Goal: Task Accomplishment & Management: Manage account settings

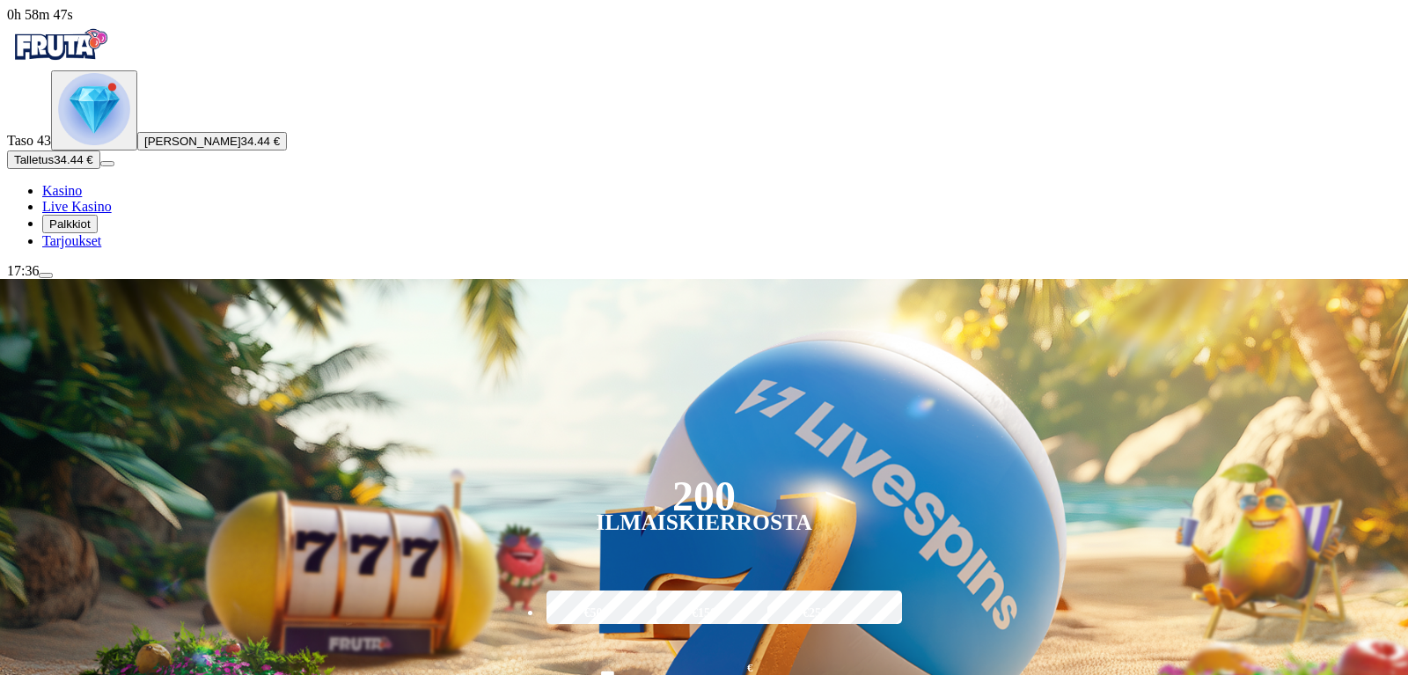
drag, startPoint x: 1407, startPoint y: 8, endPoint x: 1407, endPoint y: 41, distance: 33.4
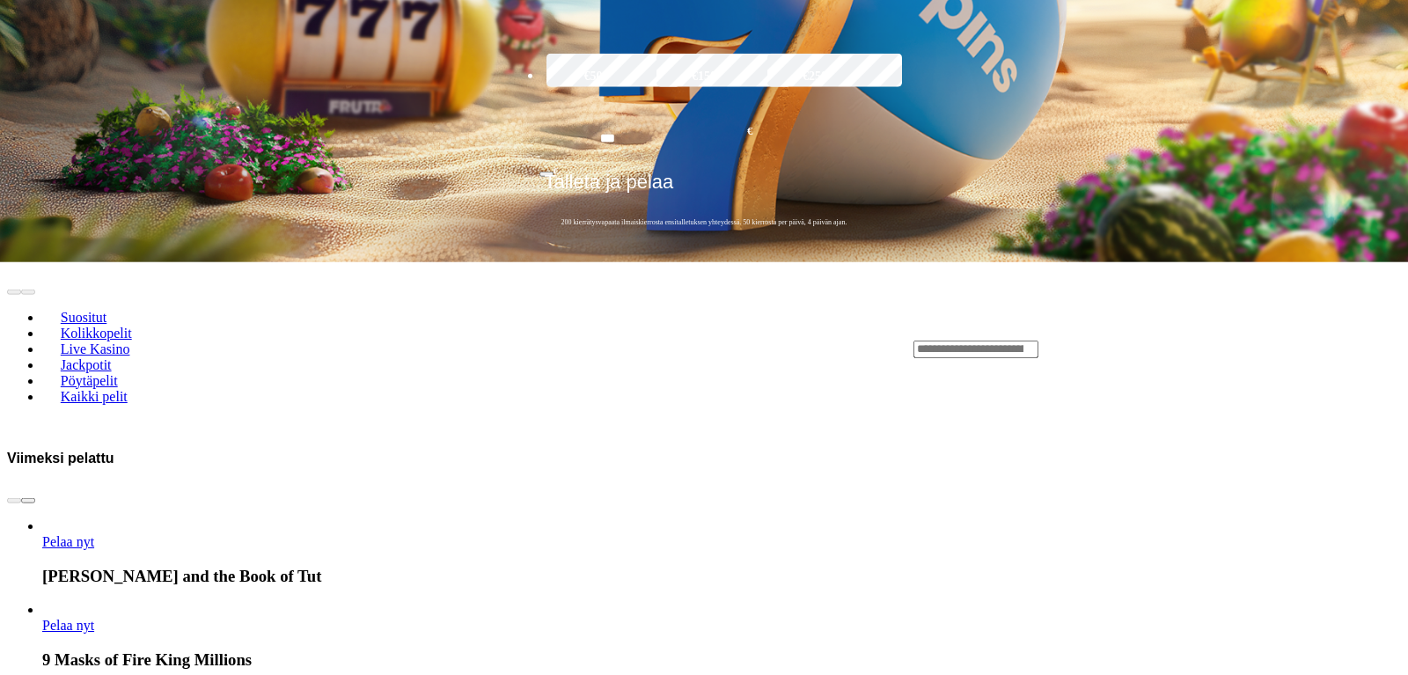
scroll to position [716, 0]
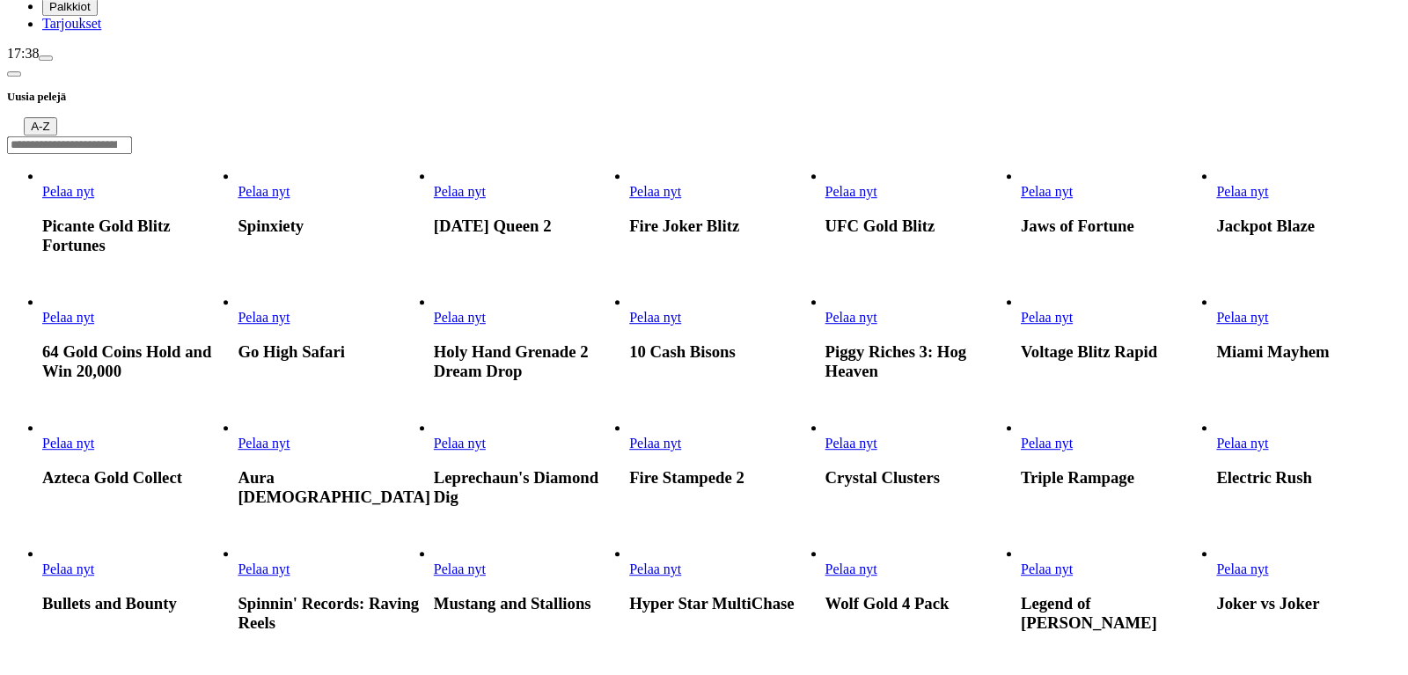
scroll to position [334, 0]
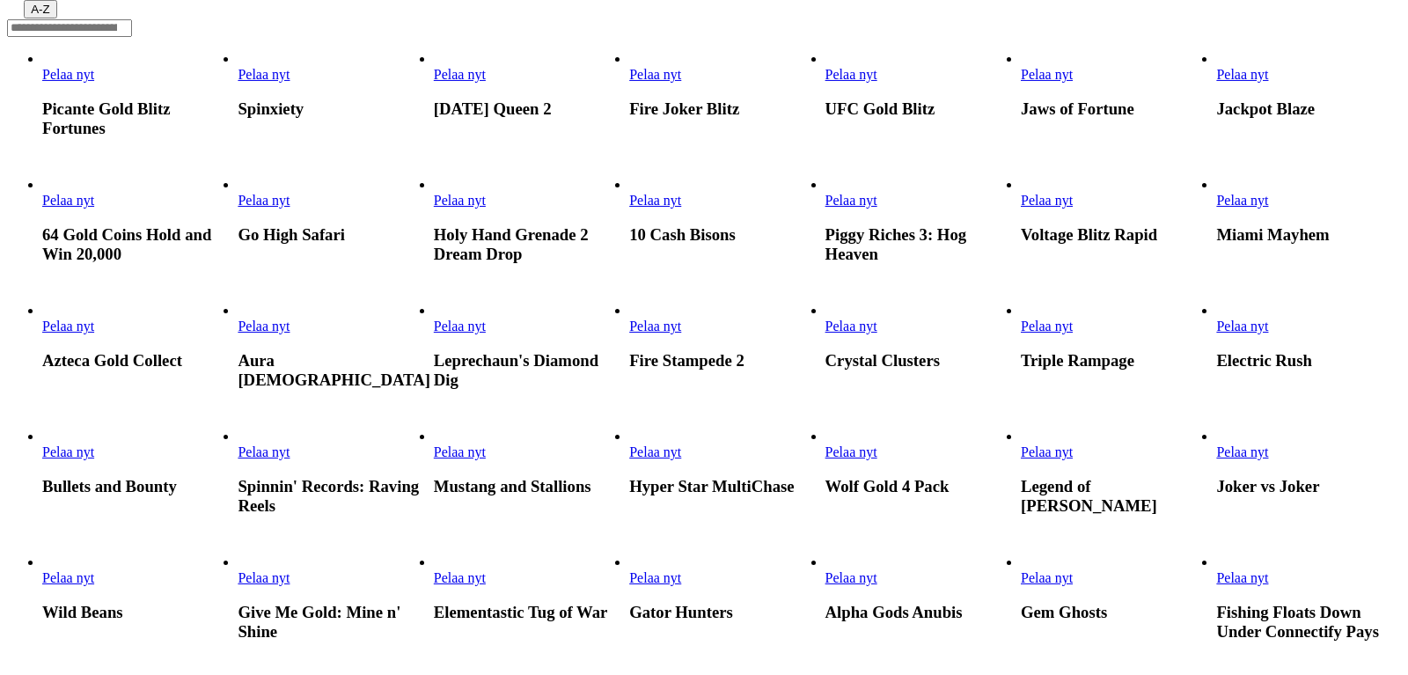
click at [1268, 319] on span "Pelaa nyt" at bounding box center [1242, 326] width 52 height 15
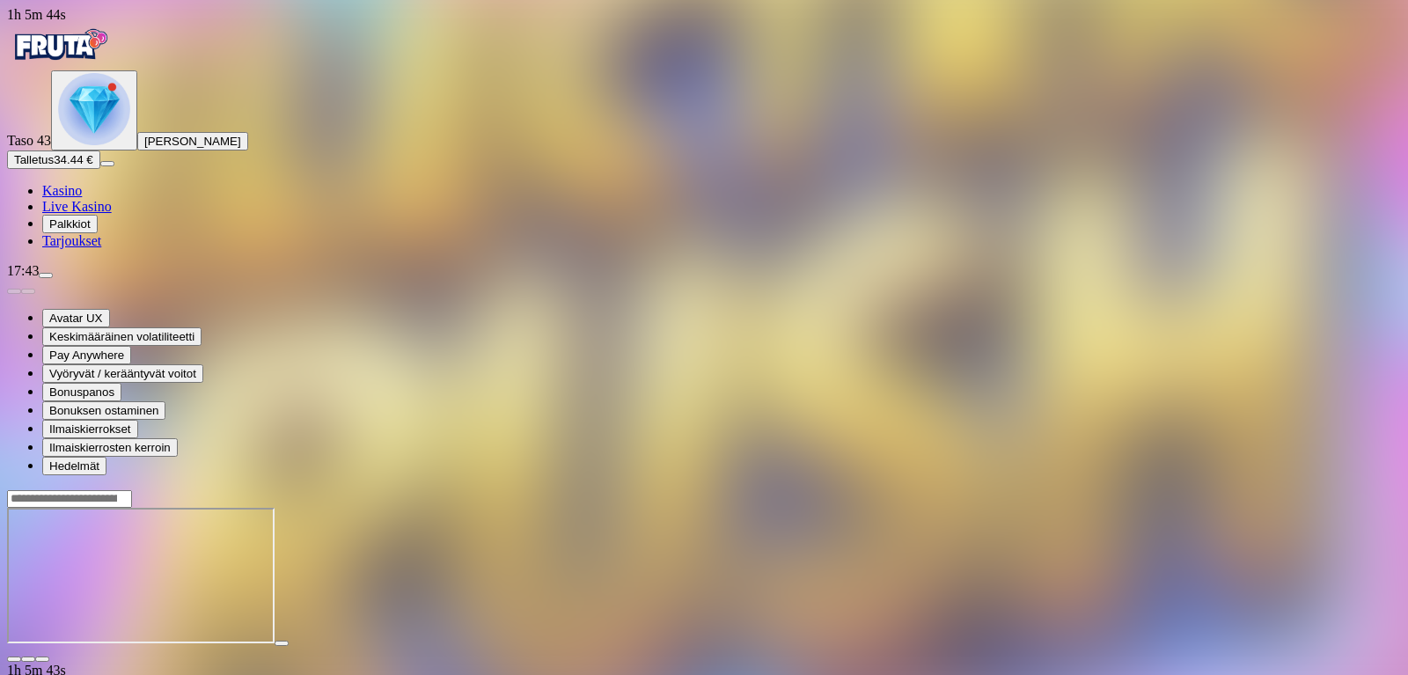
scroll to position [66, 0]
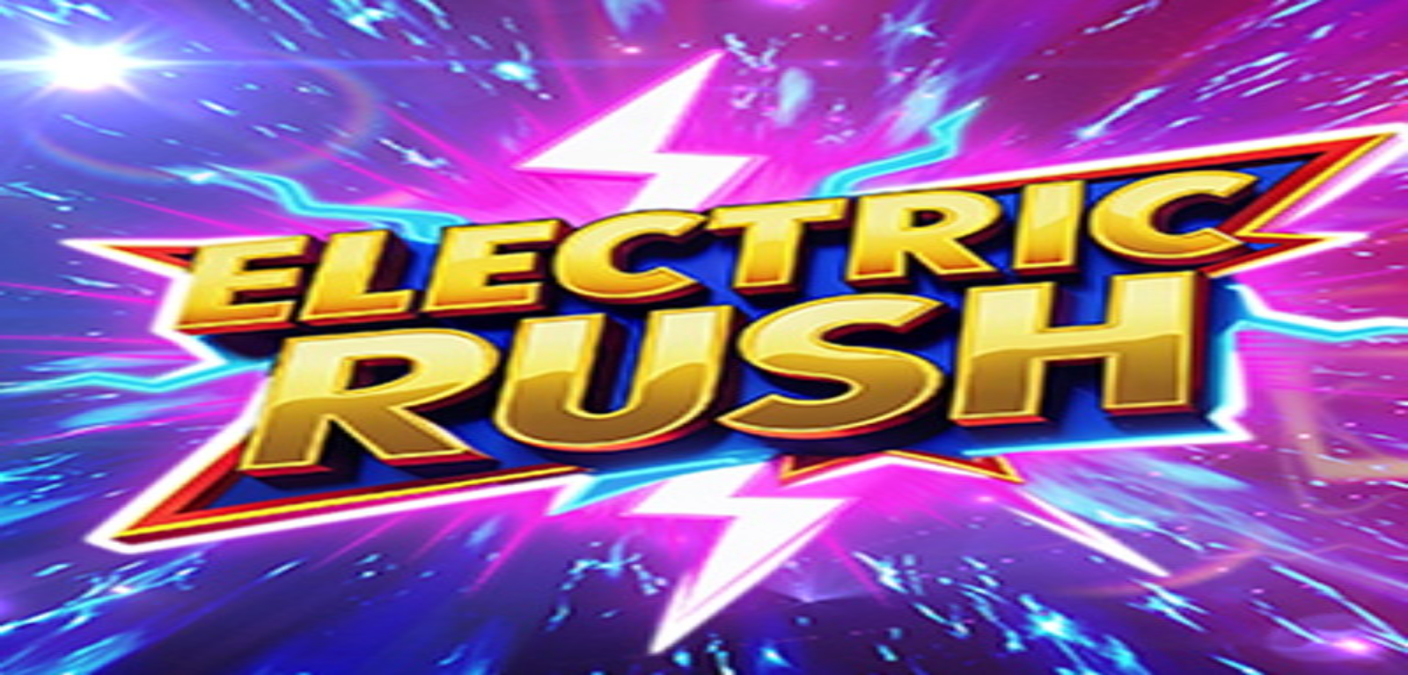
scroll to position [66, 0]
click at [14, 659] on span "close icon" at bounding box center [14, 659] width 0 height 0
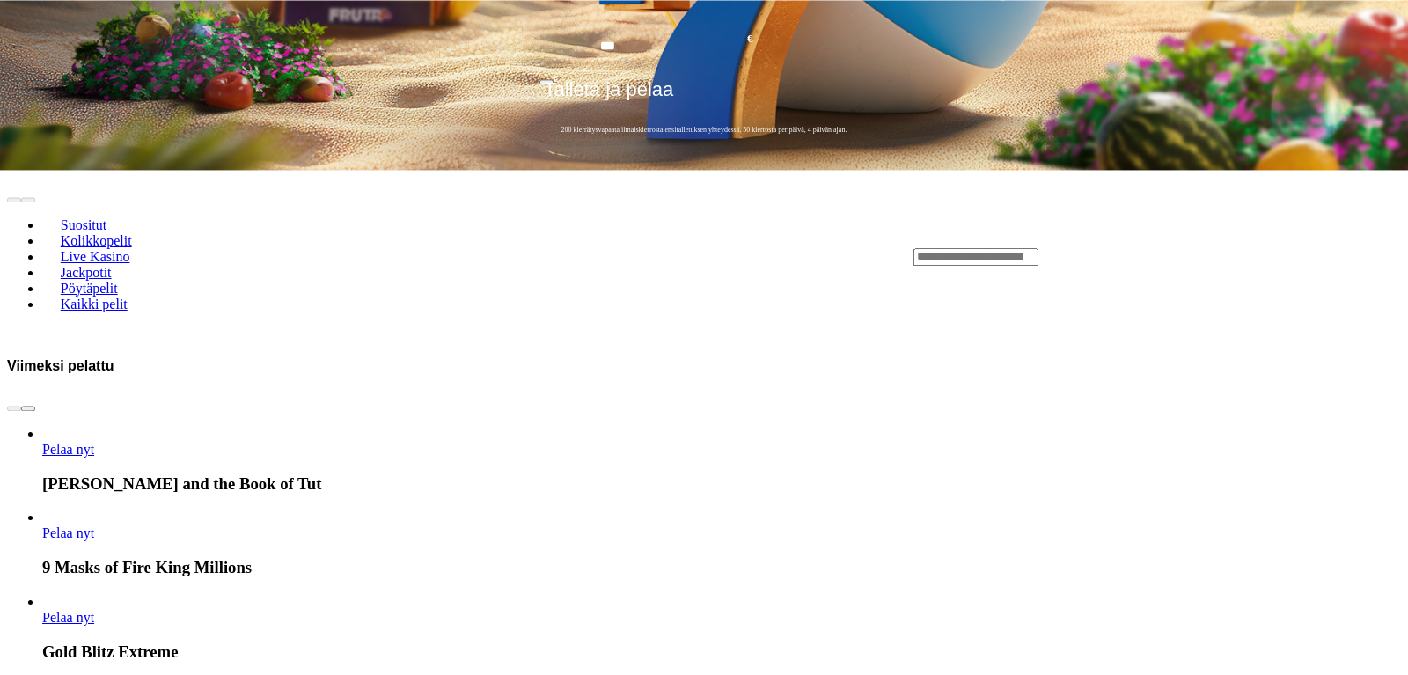
scroll to position [1274, 0]
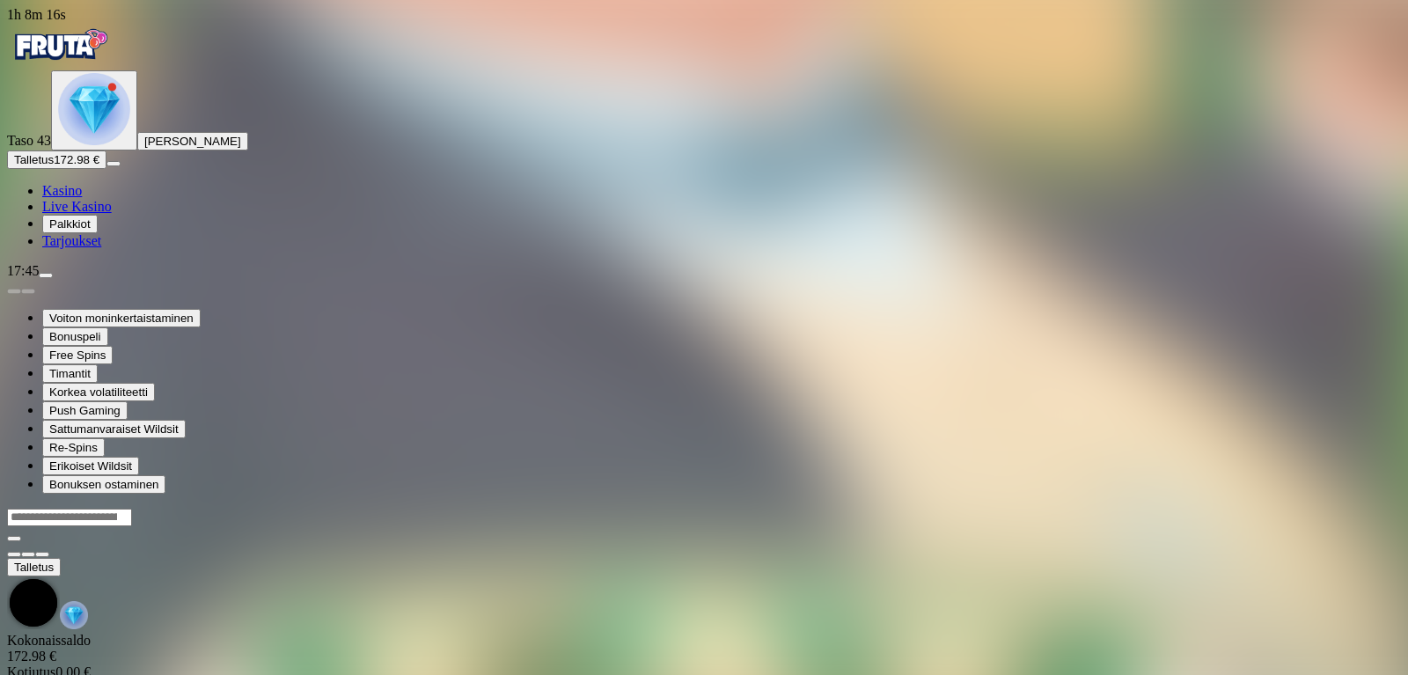
scroll to position [66, 0]
click at [14, 674] on span "close icon" at bounding box center [14, 678] width 0 height 0
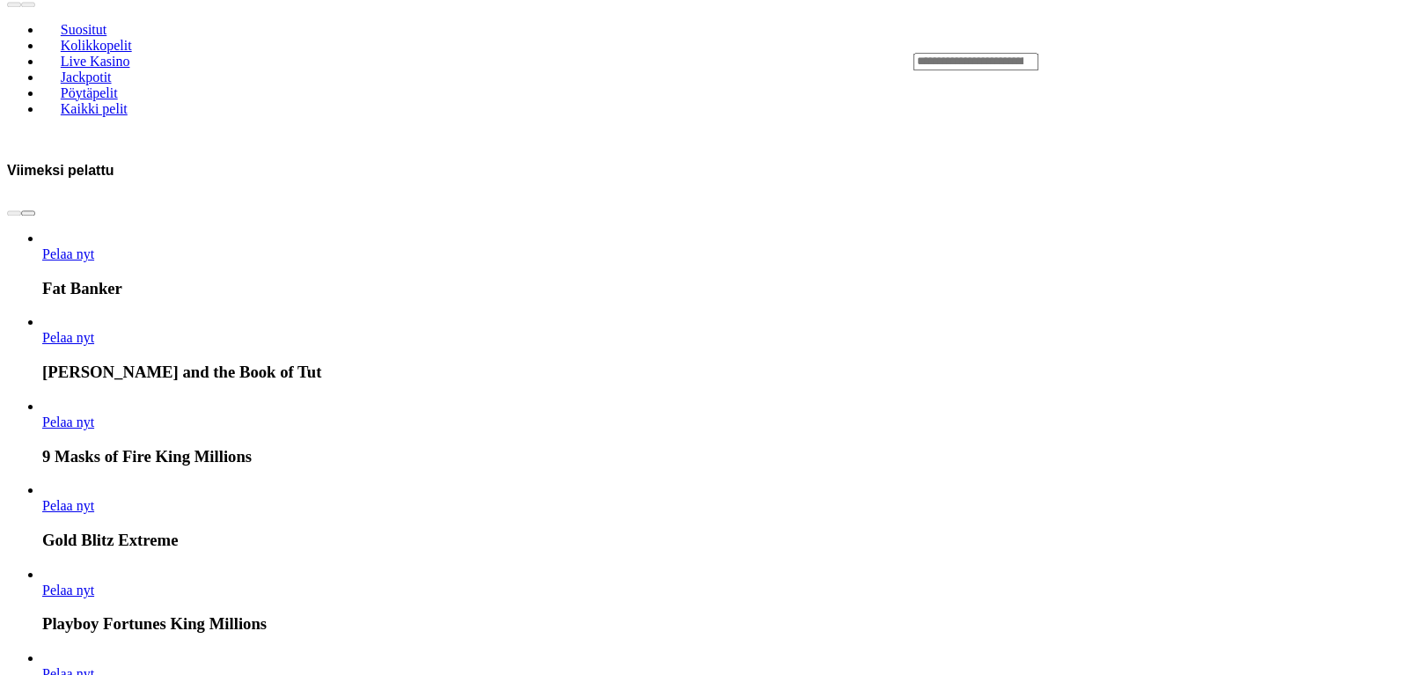
scroll to position [918, 0]
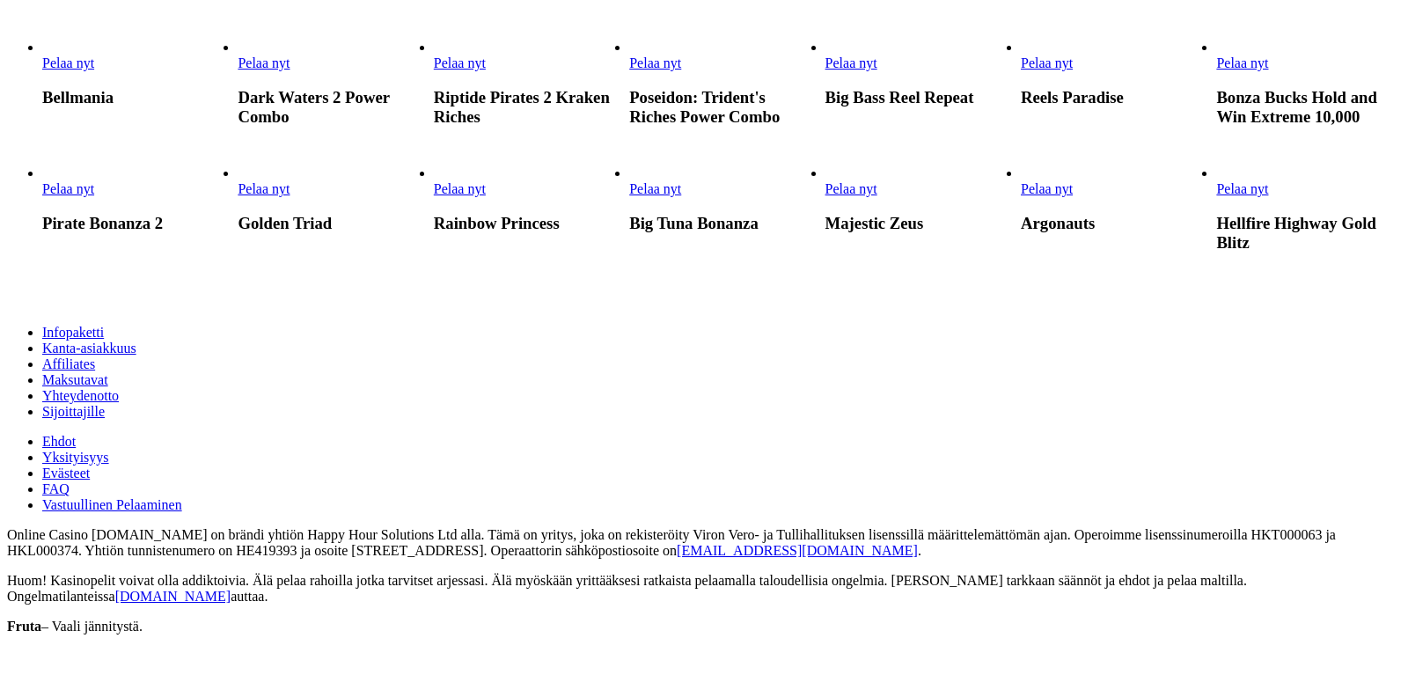
scroll to position [1127, 0]
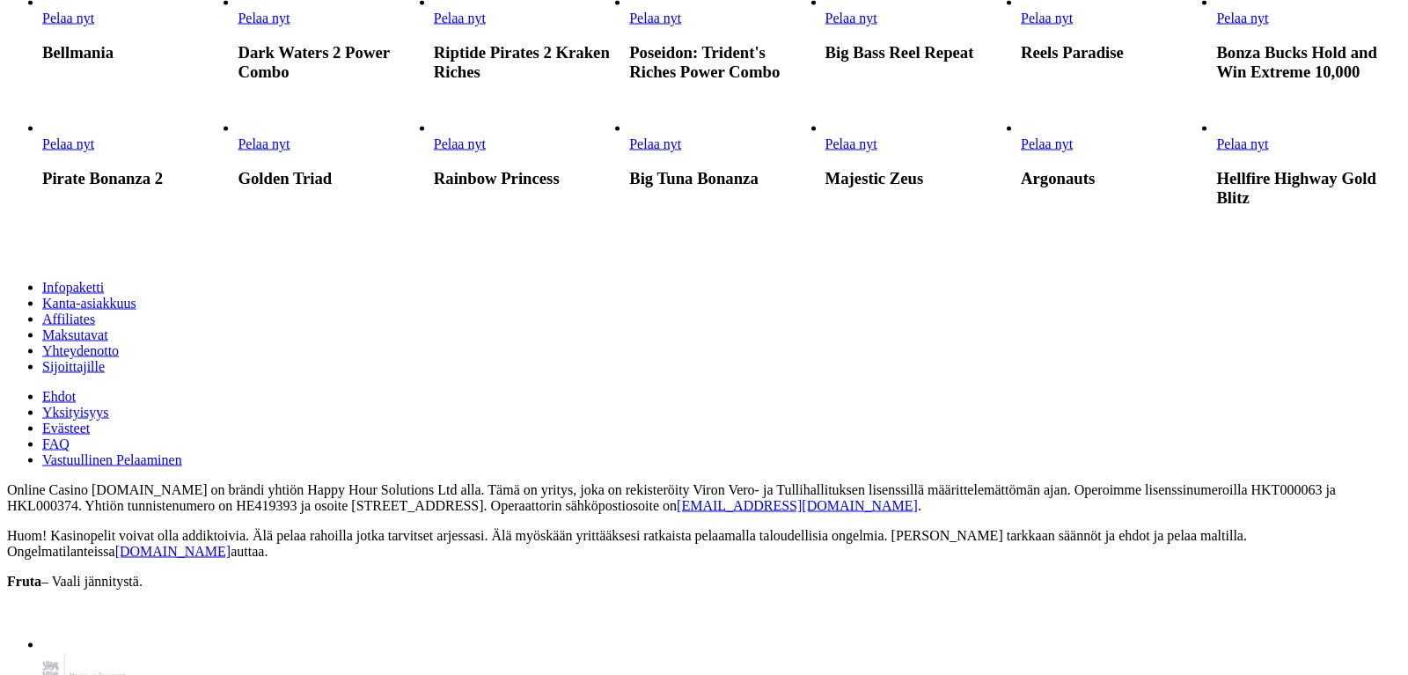
click at [94, 25] on span "Pelaa nyt" at bounding box center [68, 17] width 52 height 15
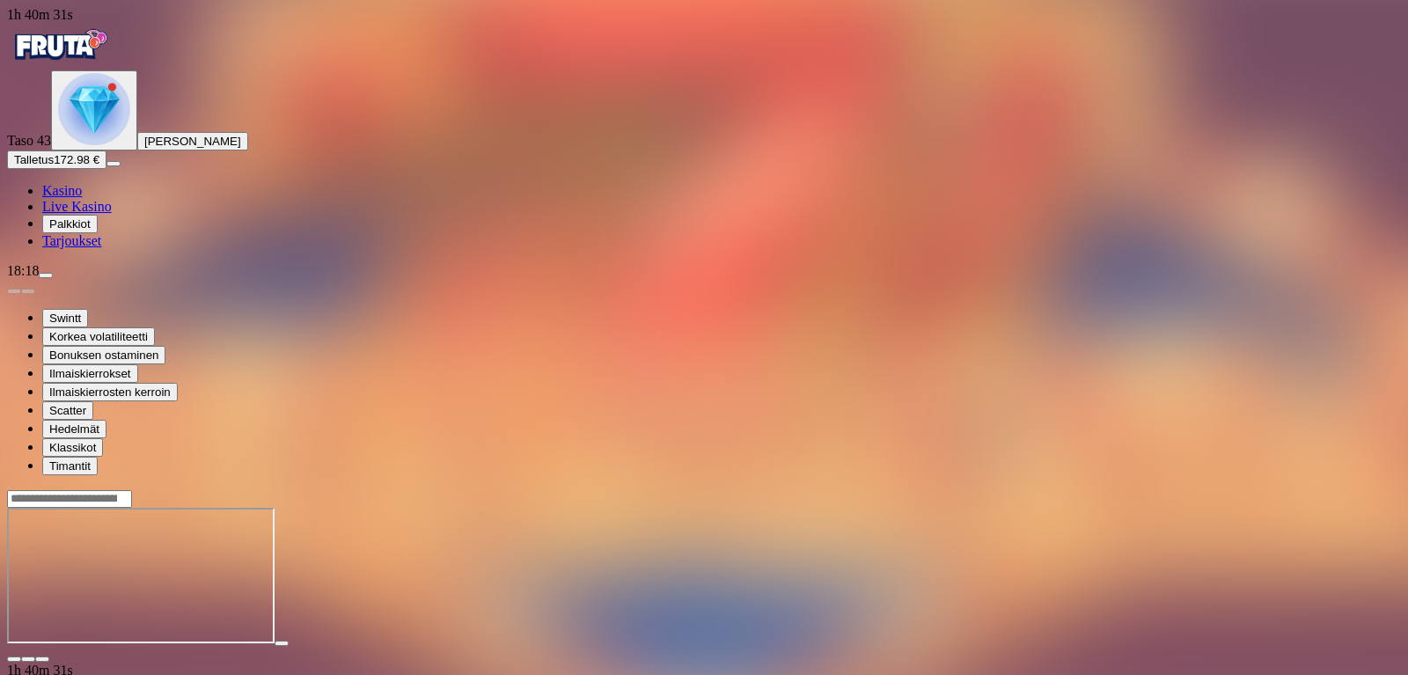
click at [14, 659] on span "close icon" at bounding box center [14, 659] width 0 height 0
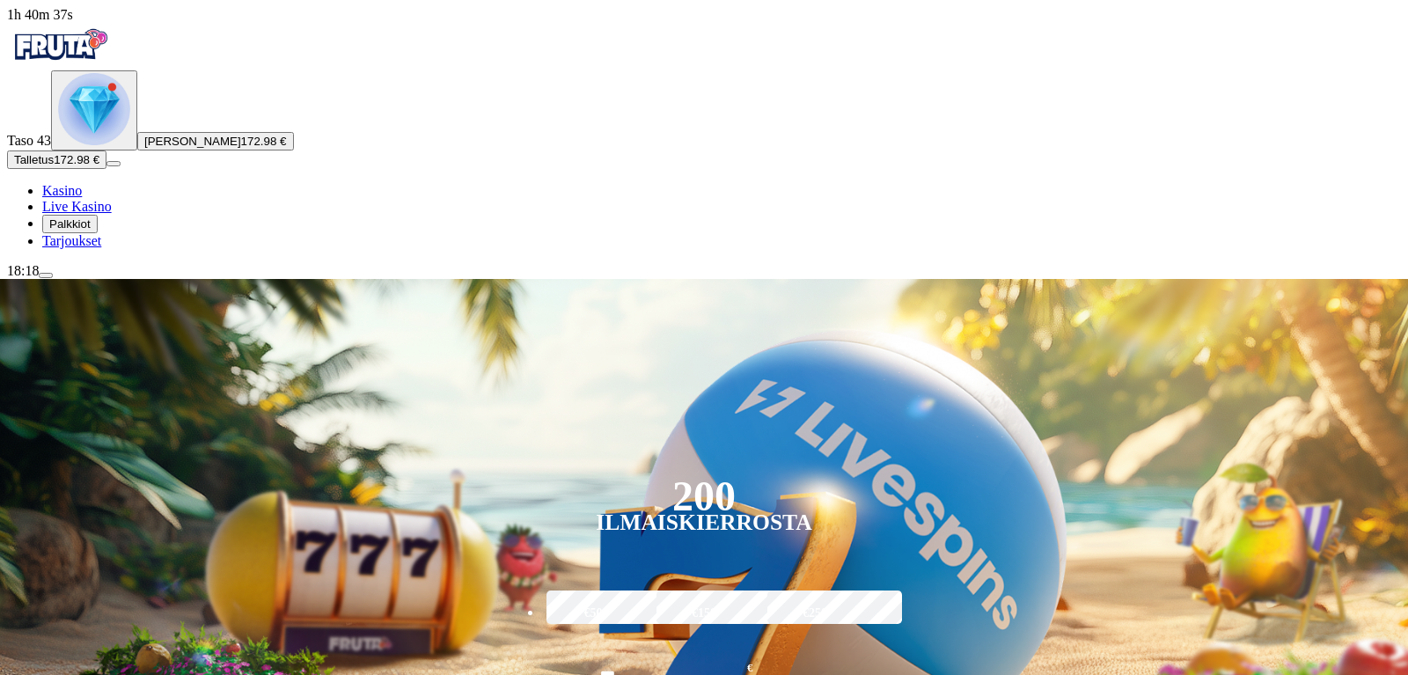
click at [111, 145] on img "Primary" at bounding box center [94, 109] width 72 height 72
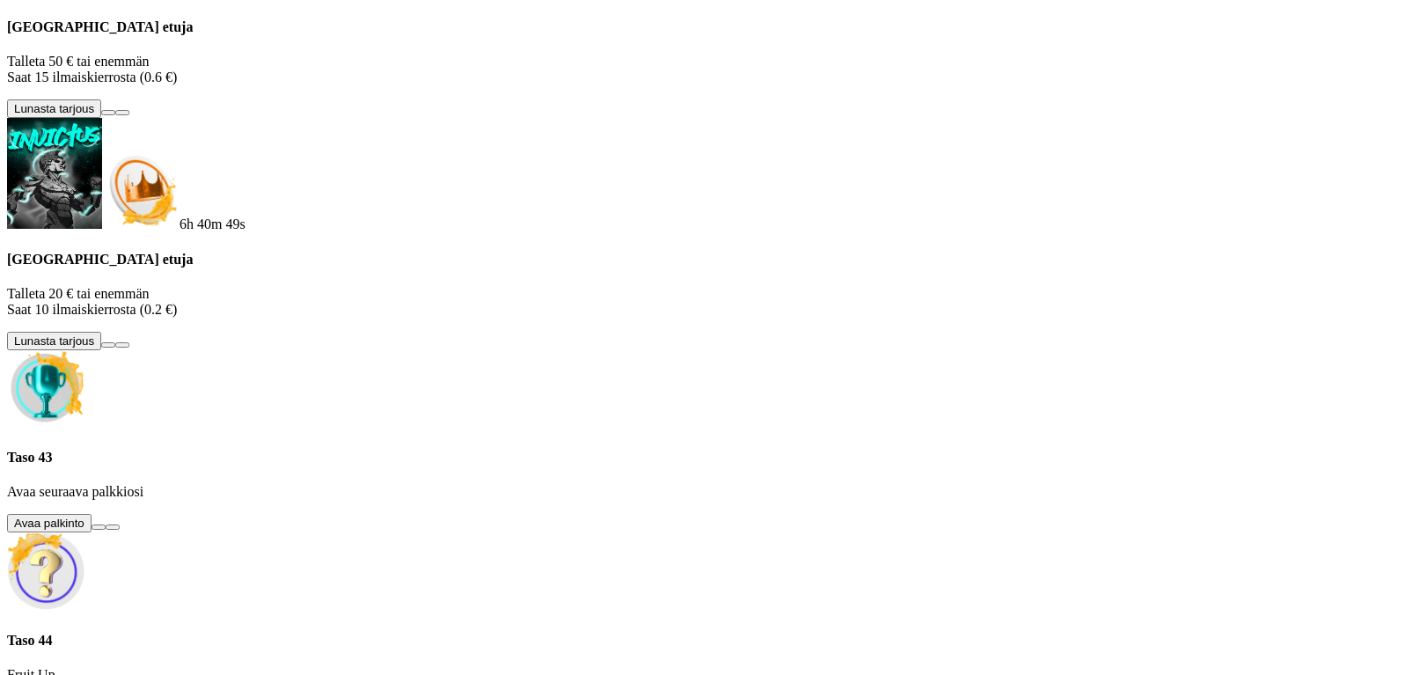
scroll to position [248, 0]
click at [106, 525] on button at bounding box center [99, 527] width 14 height 5
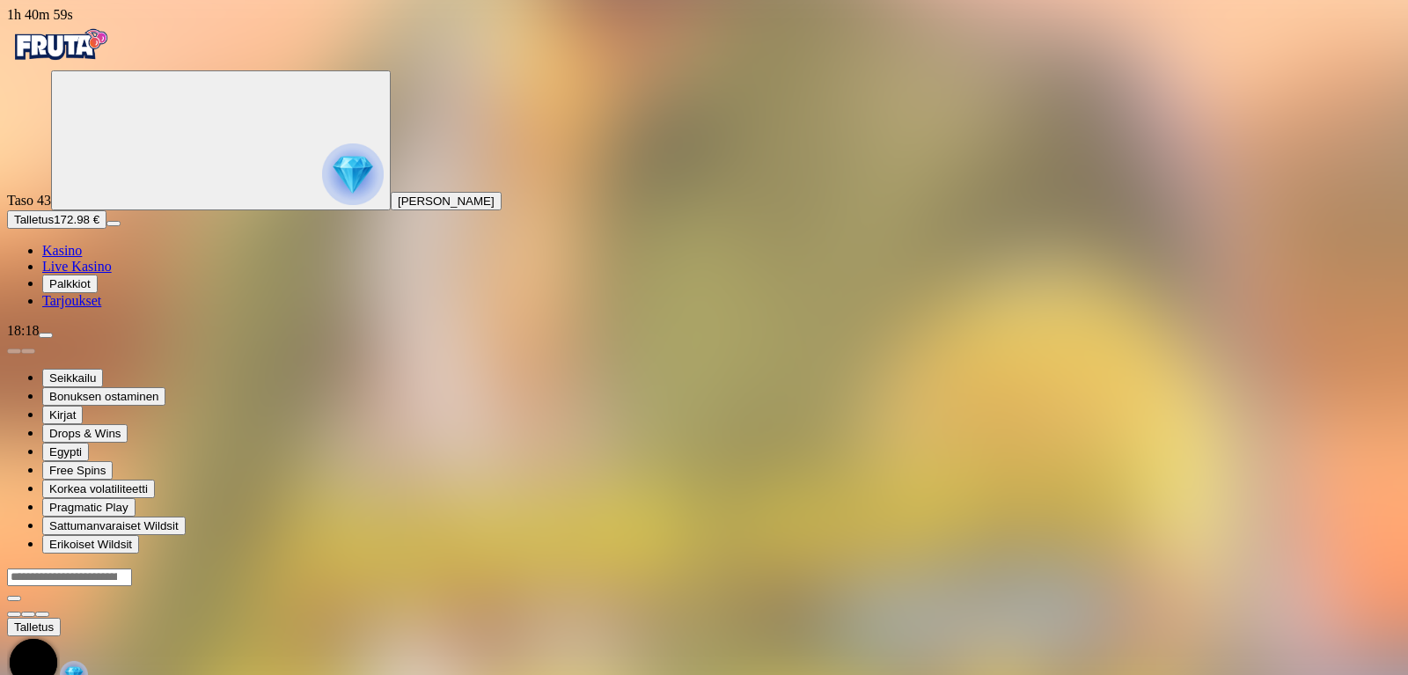
scroll to position [66, 0]
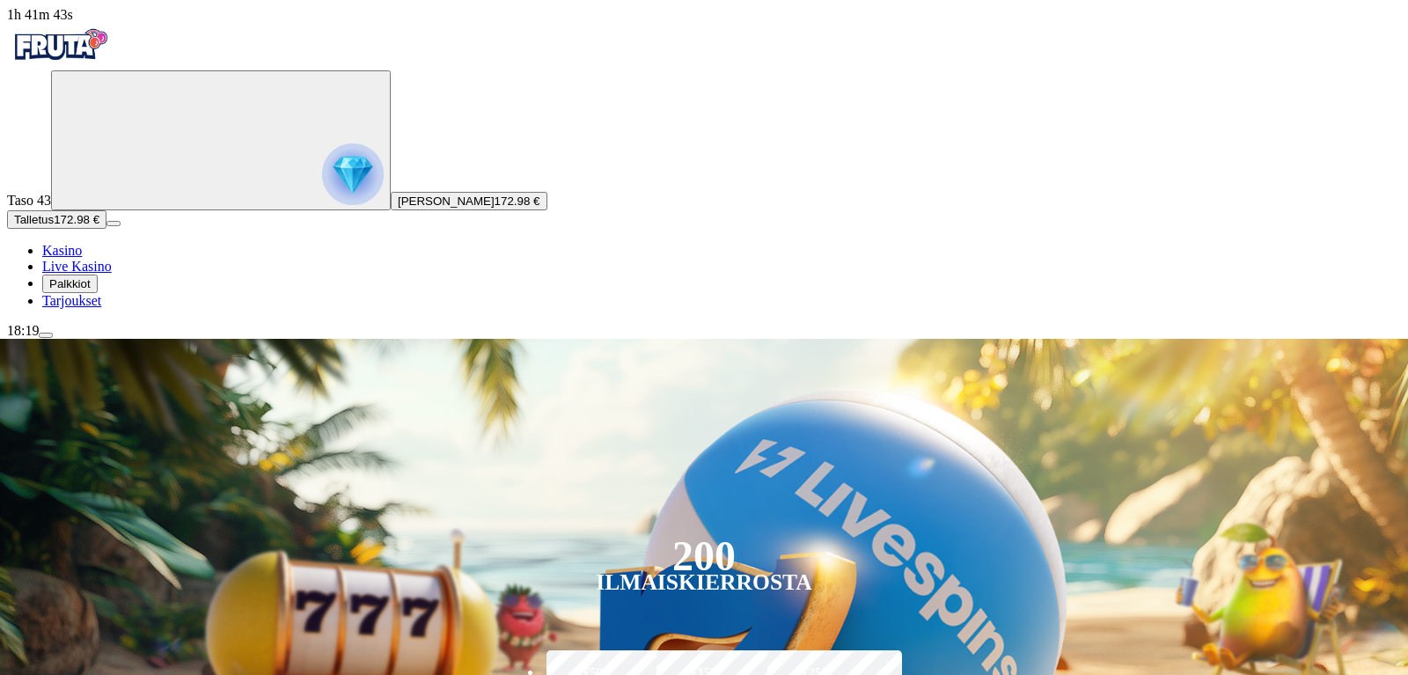
click at [322, 205] on img "Primary" at bounding box center [353, 174] width 62 height 62
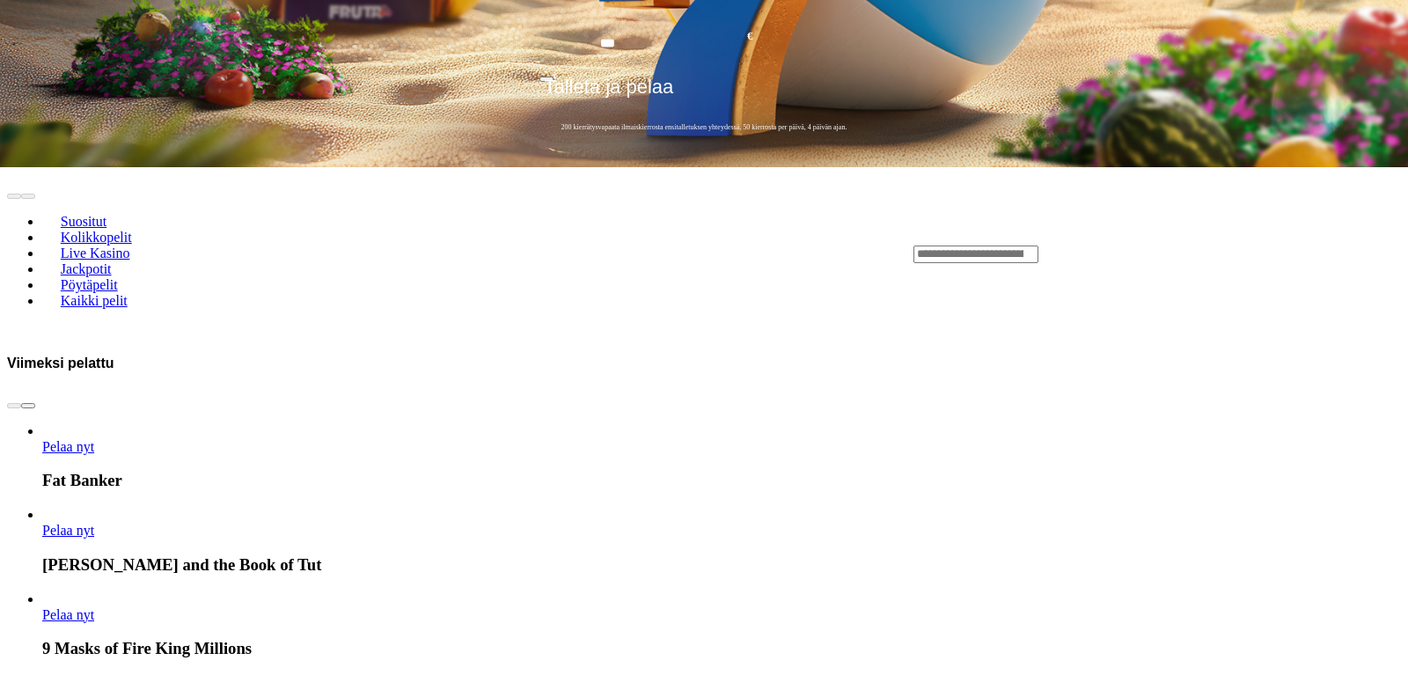
type input "***"
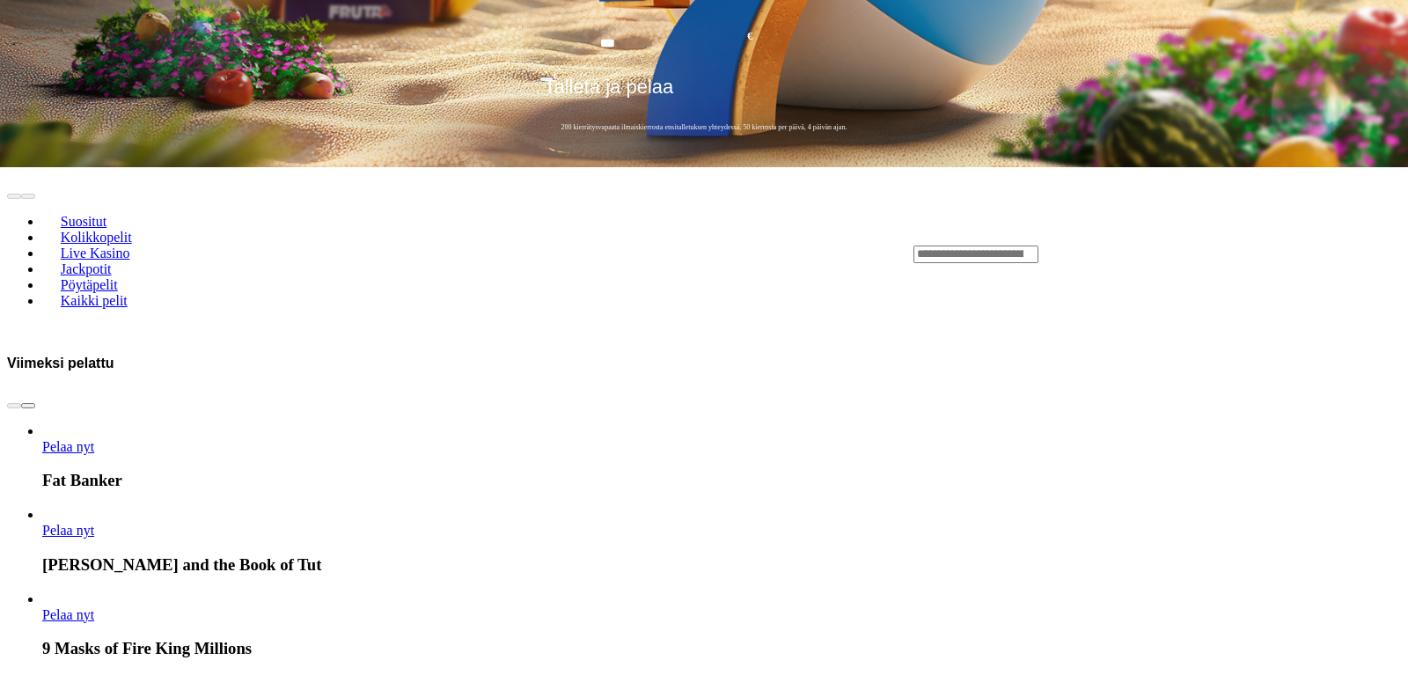
type input "***"
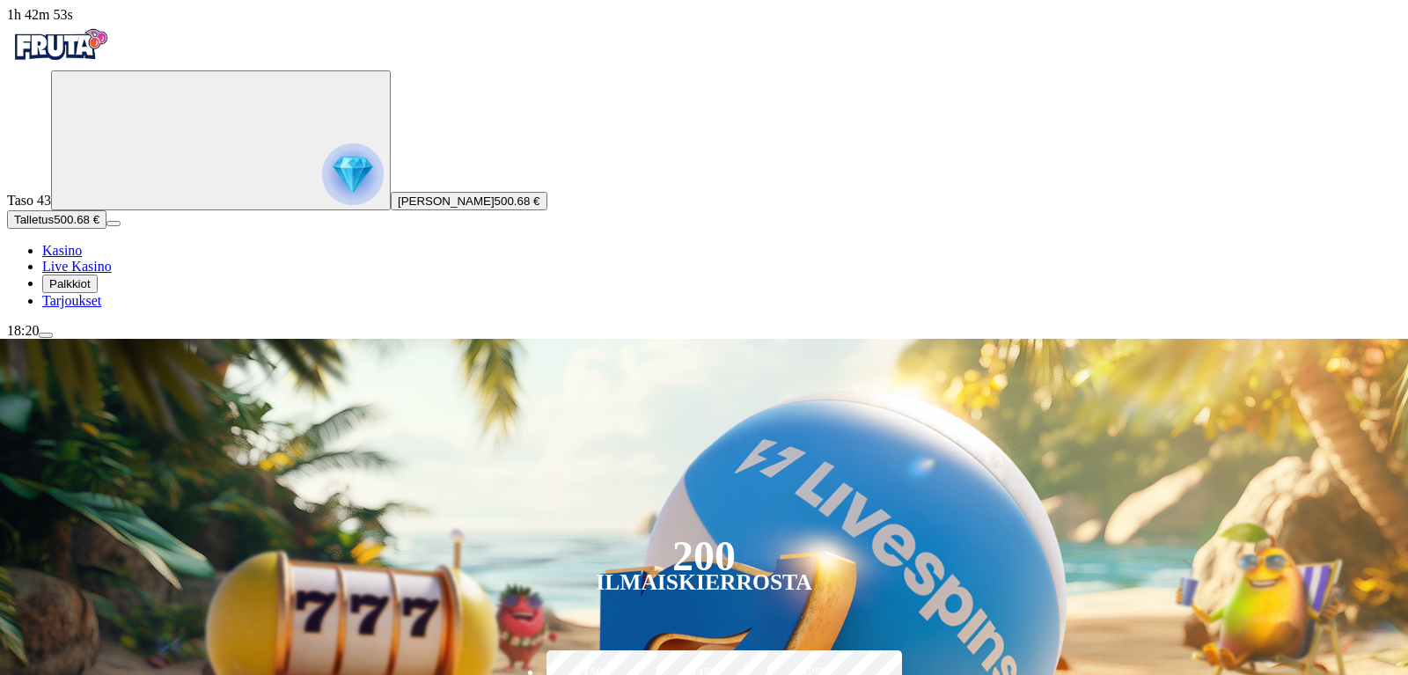
click at [322, 205] on img "Primary" at bounding box center [353, 174] width 62 height 62
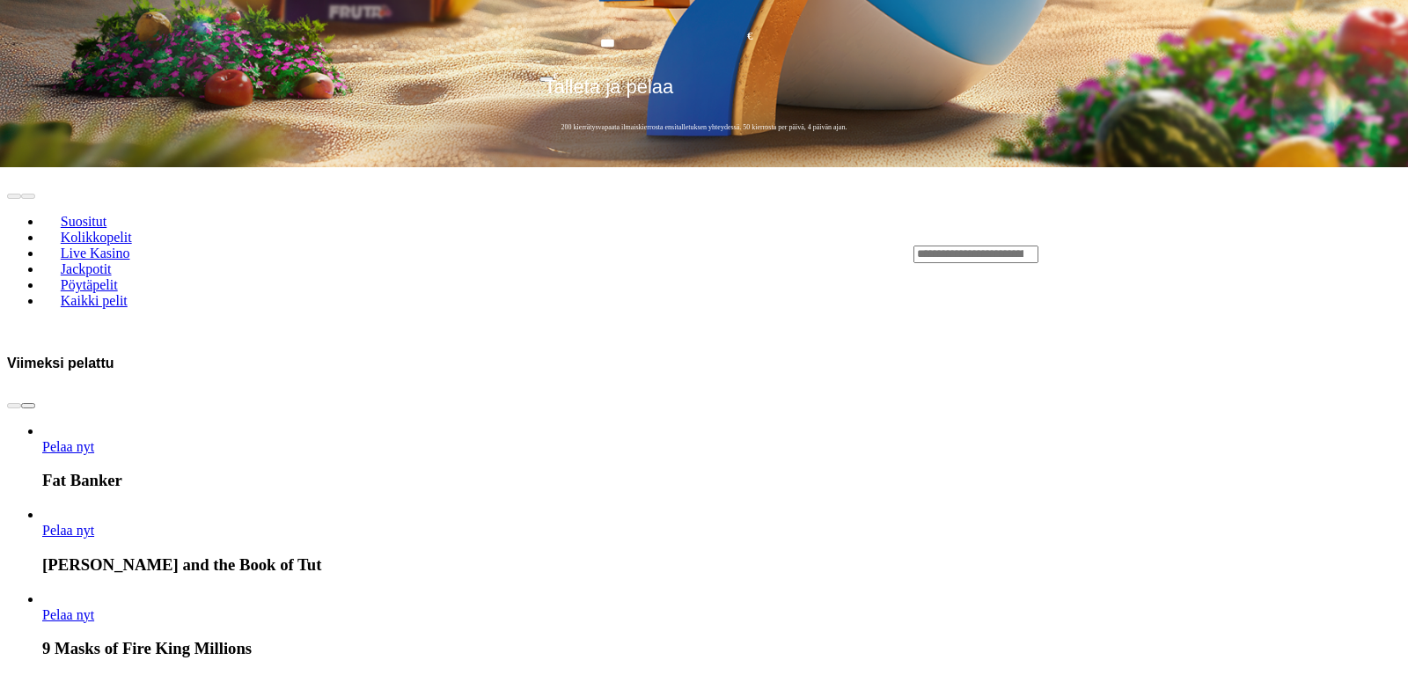
type input "***"
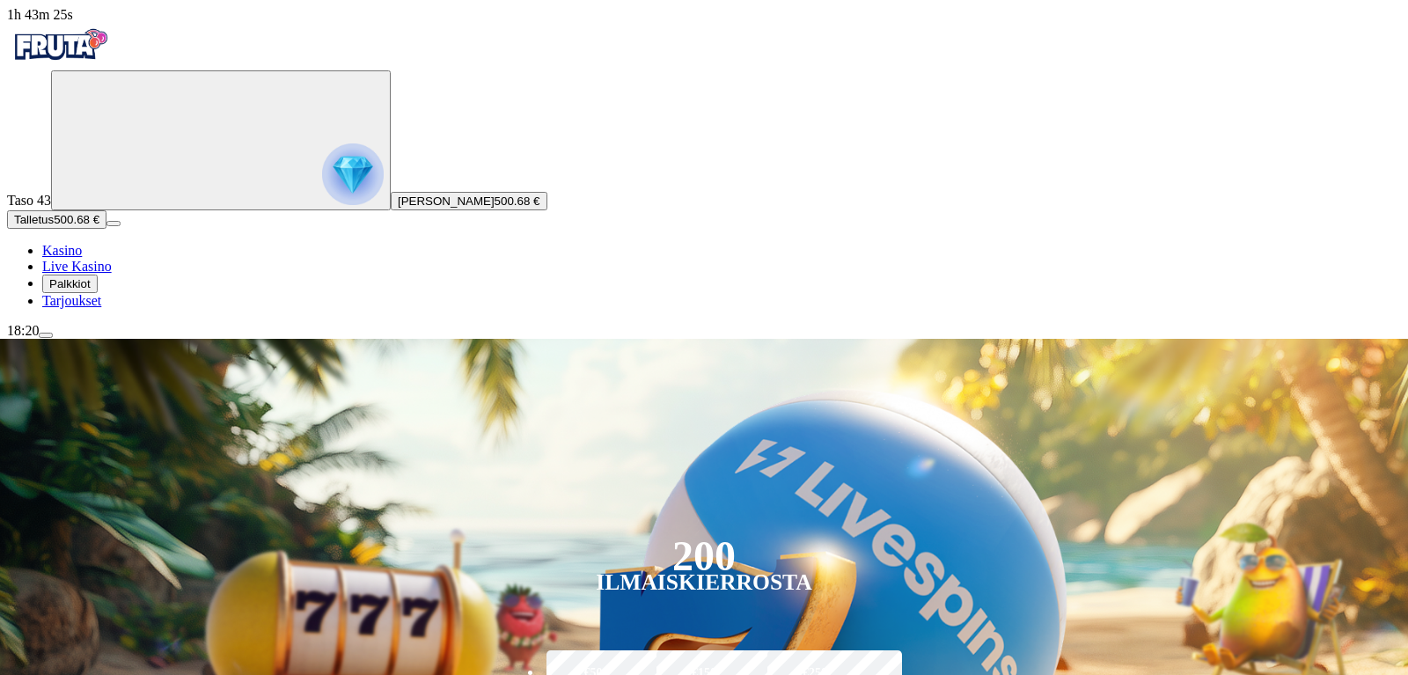
click at [495, 208] on span "500.68 €" at bounding box center [518, 201] width 46 height 13
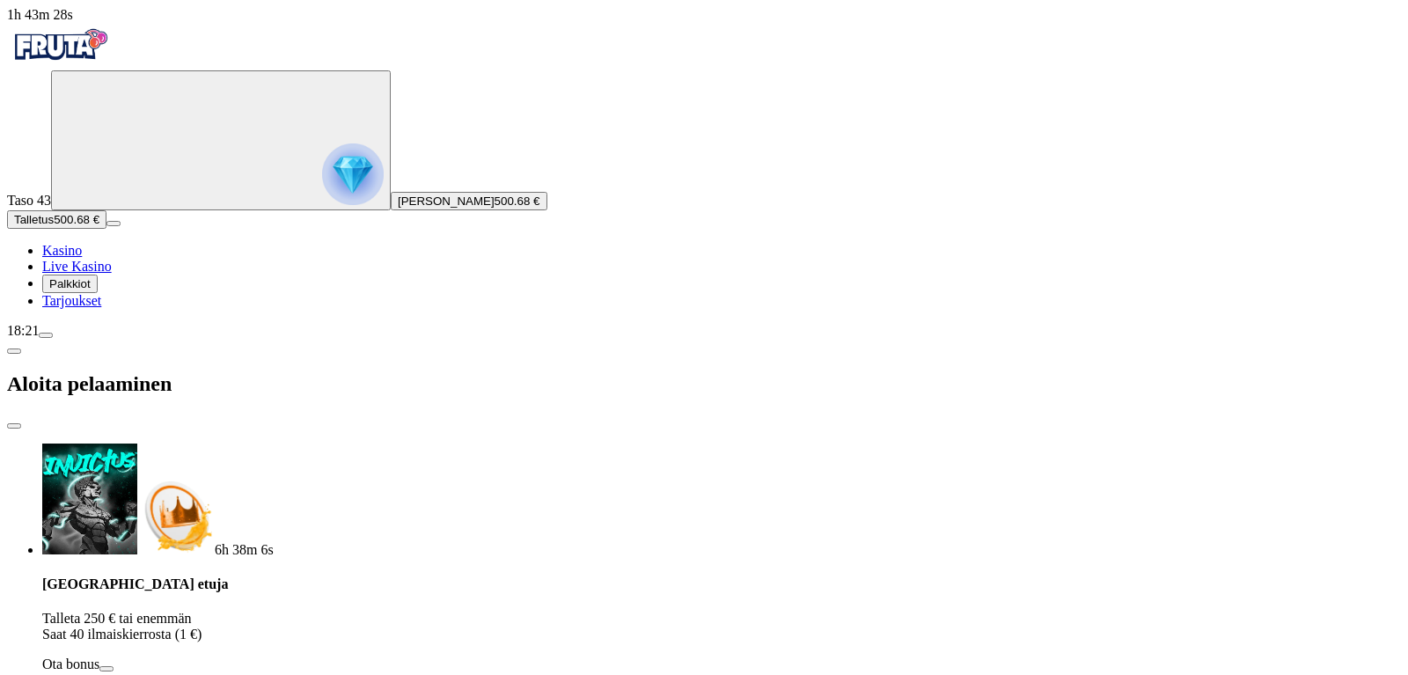
click at [322, 202] on img "Primary" at bounding box center [353, 174] width 62 height 62
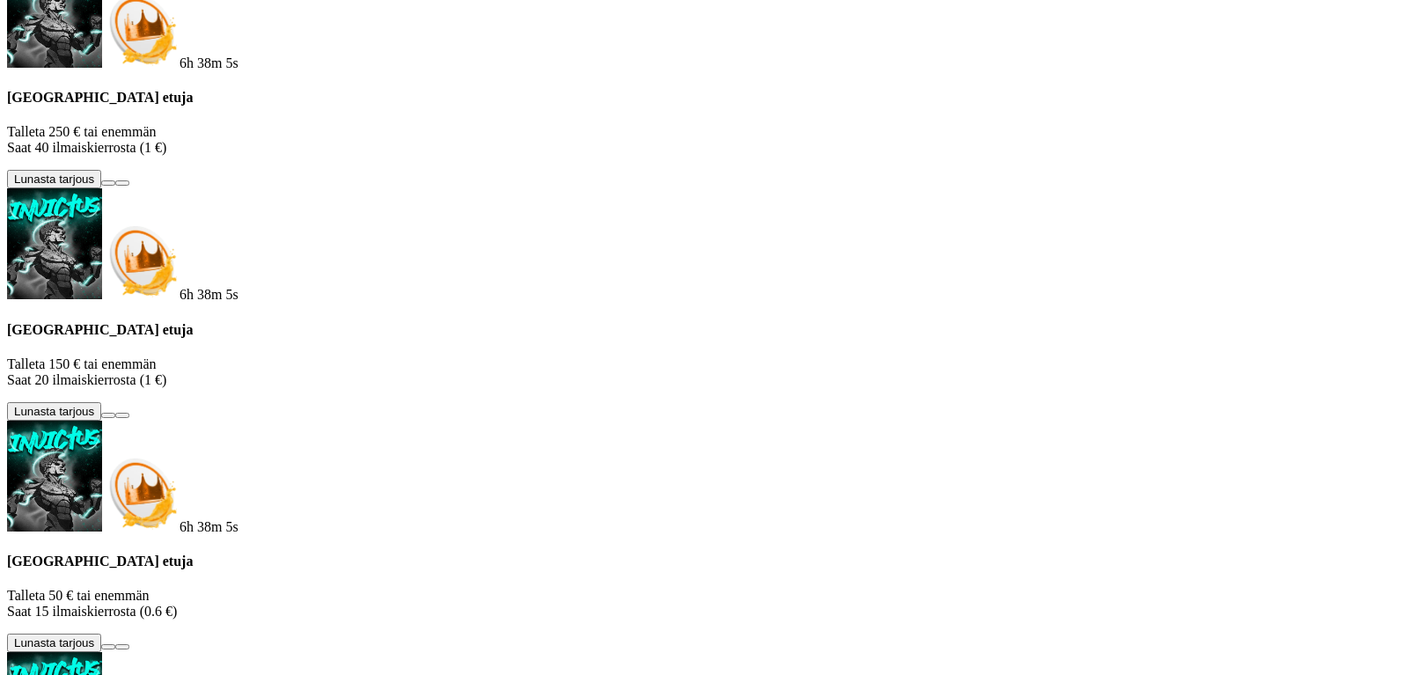
scroll to position [945, 0]
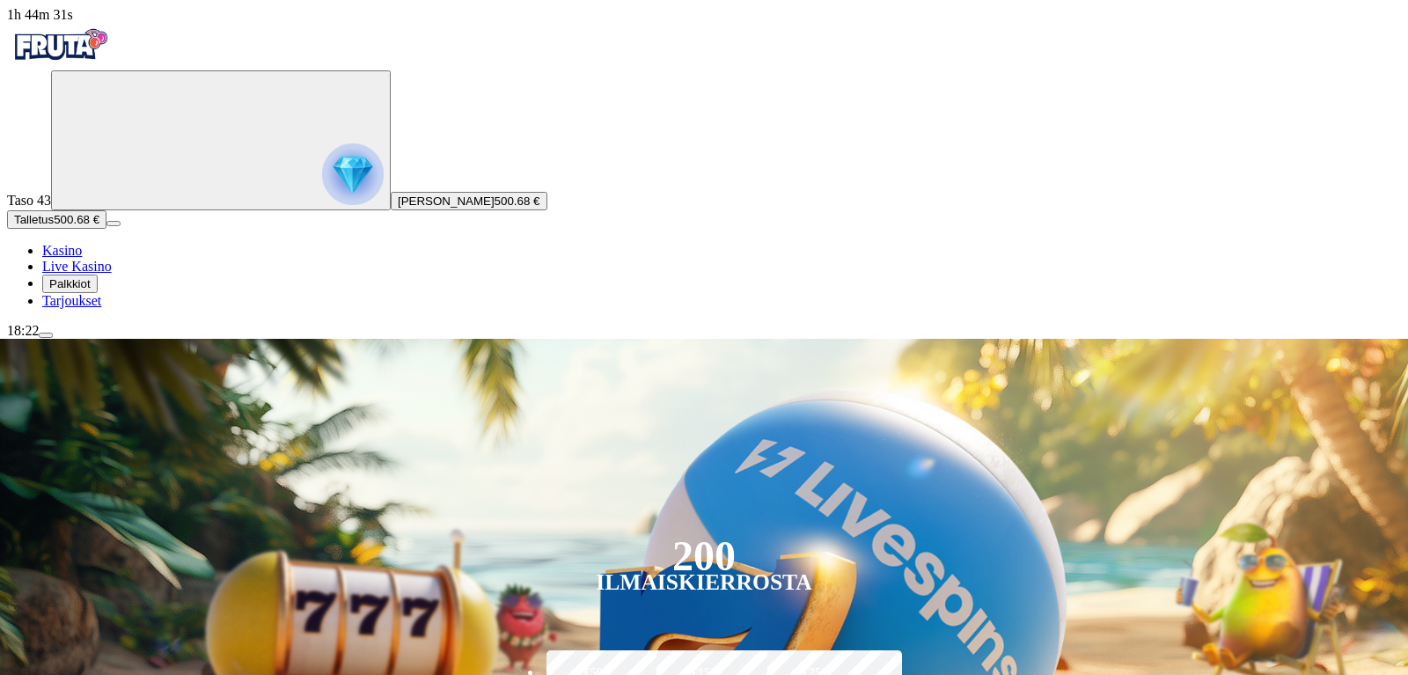
click at [322, 179] on img "Primary" at bounding box center [353, 174] width 62 height 62
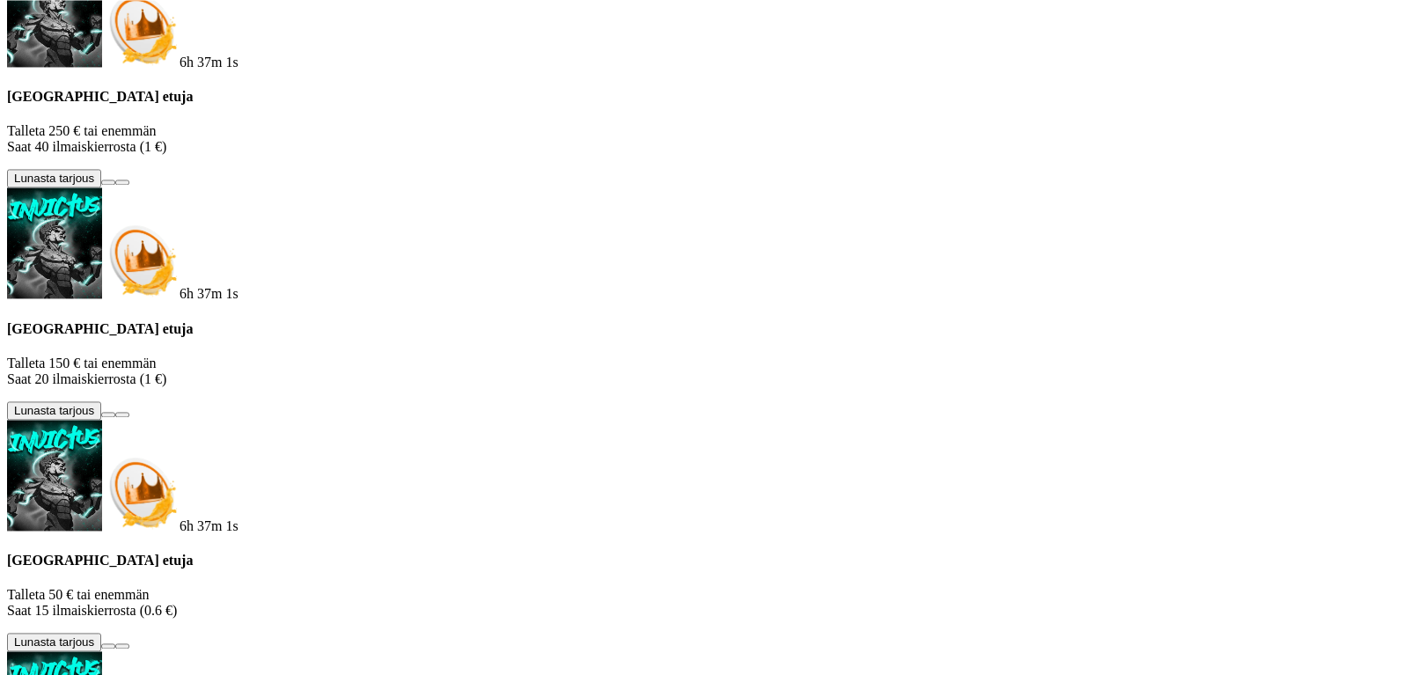
scroll to position [946, 0]
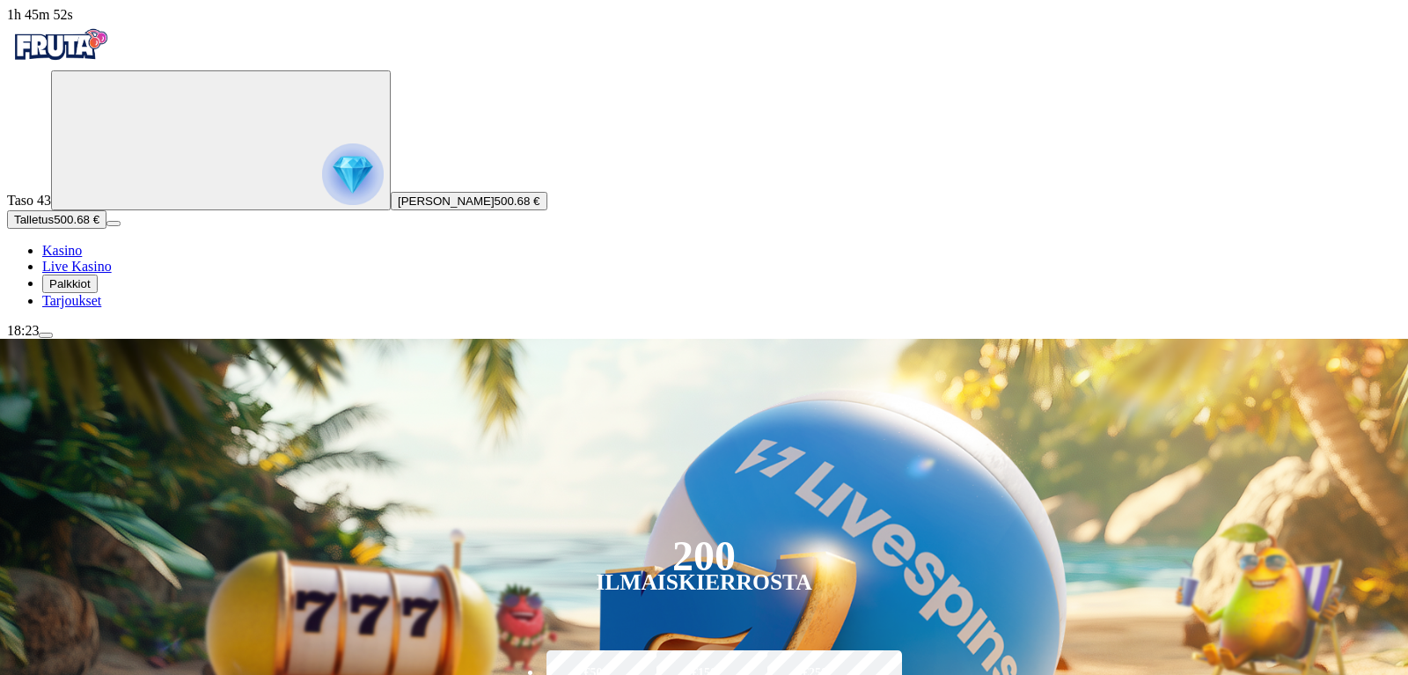
click at [322, 190] on img "Primary" at bounding box center [353, 174] width 62 height 62
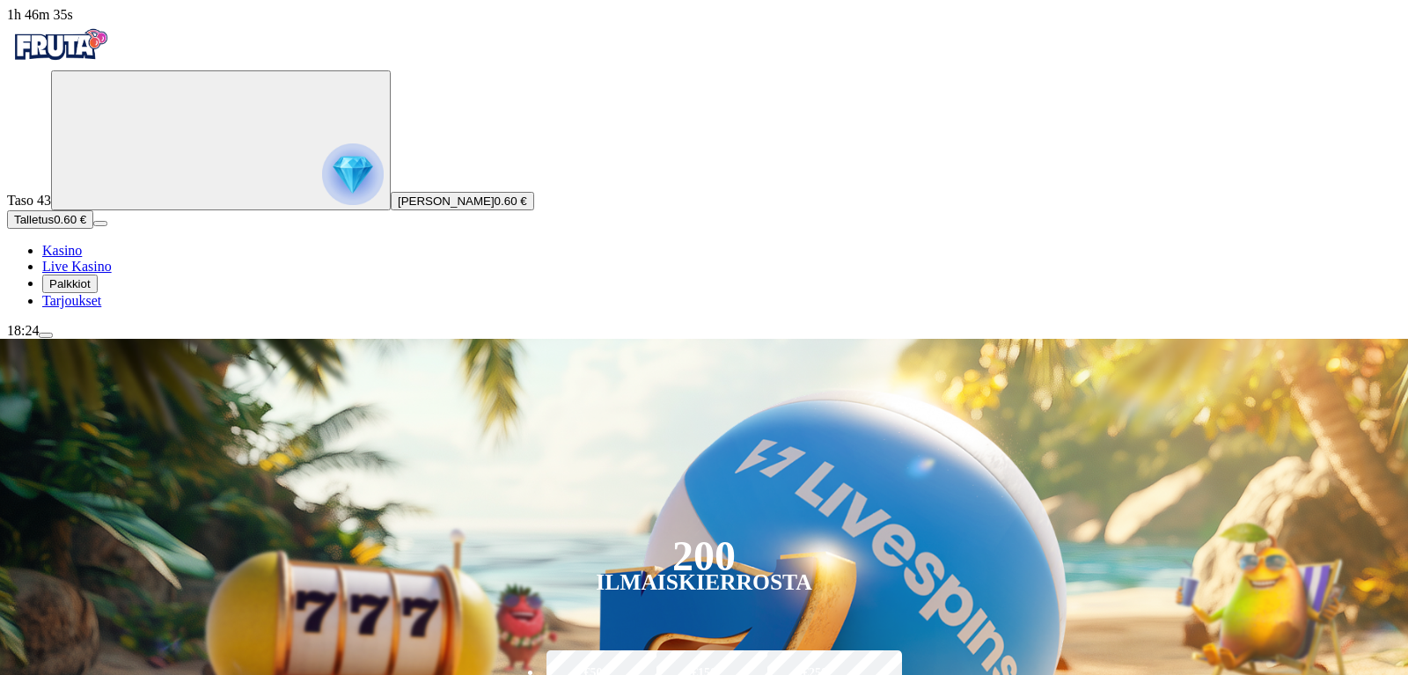
click at [54, 226] on span "Talletus" at bounding box center [34, 219] width 40 height 13
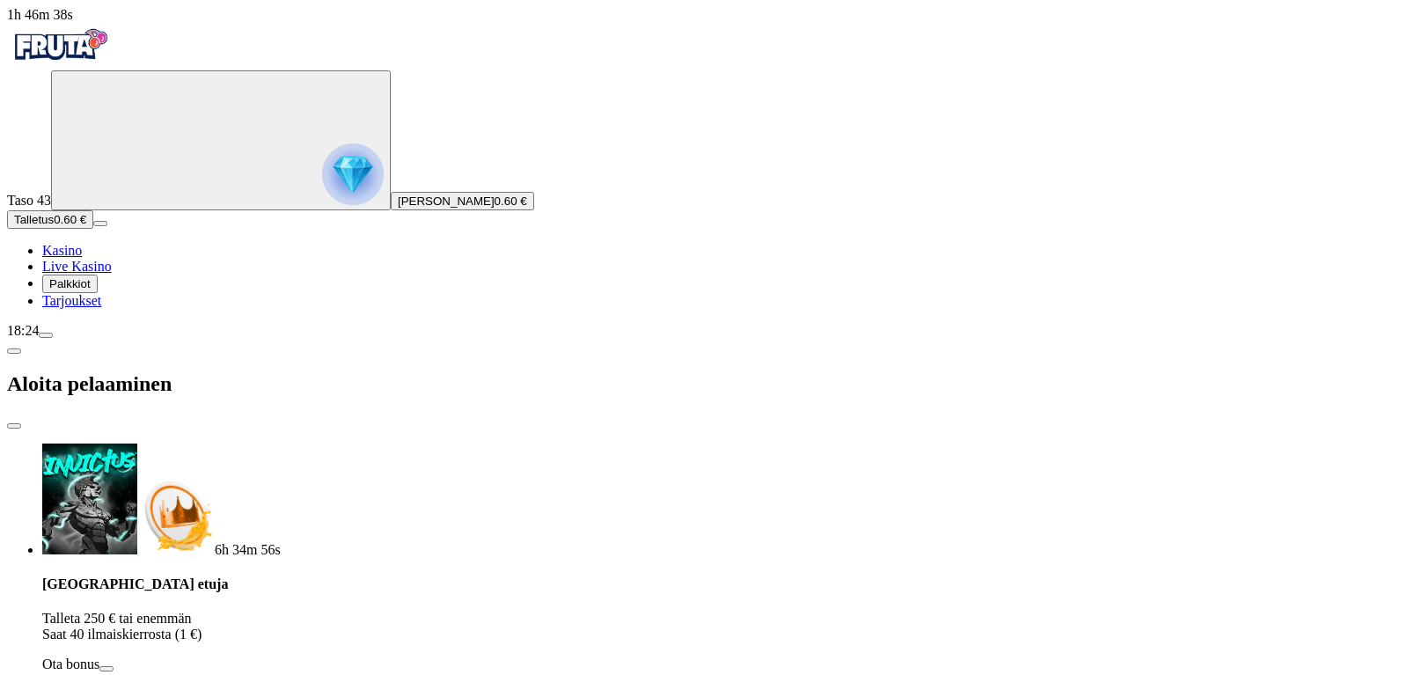
click at [14, 426] on span "close icon" at bounding box center [14, 426] width 0 height 0
